Goal: Find specific page/section: Find specific page/section

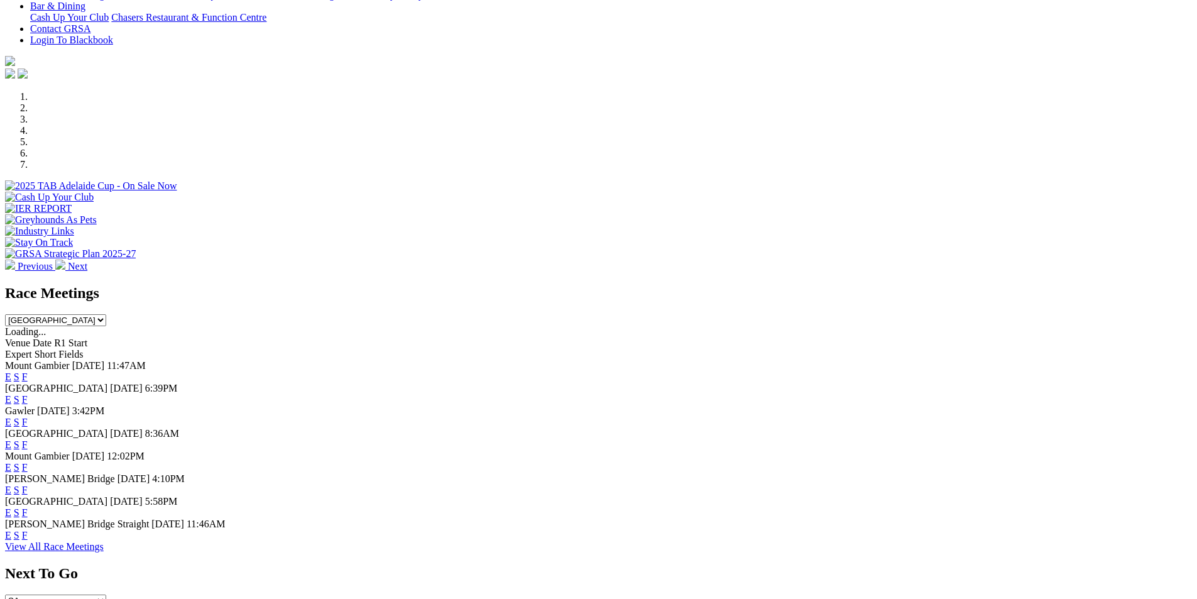
scroll to position [373, 0]
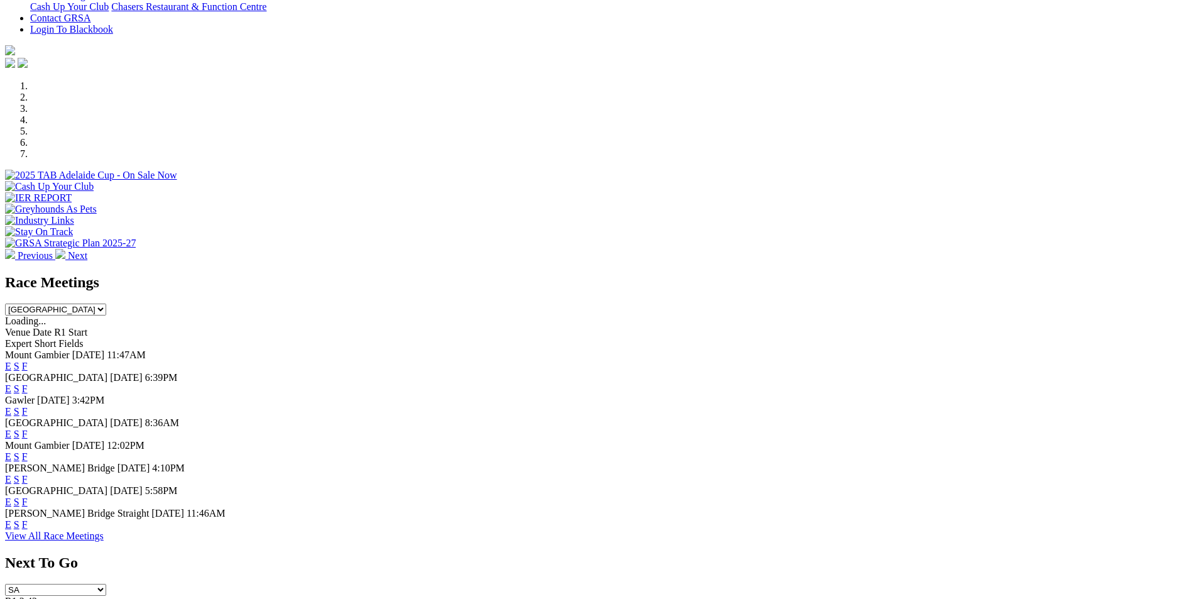
click at [28, 406] on link "F" at bounding box center [25, 411] width 6 height 11
